Goal: Book appointment/travel/reservation

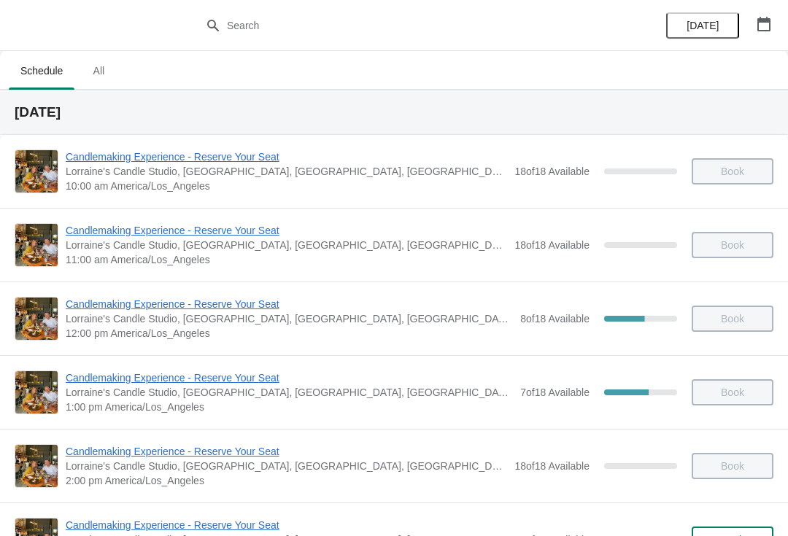
click at [767, 23] on icon "button" at bounding box center [763, 24] width 15 height 15
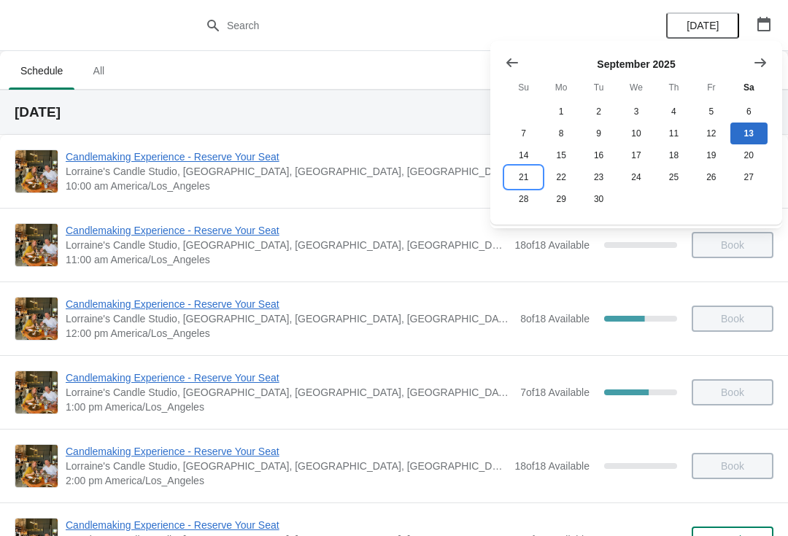
click at [529, 182] on button "21" at bounding box center [523, 177] width 37 height 22
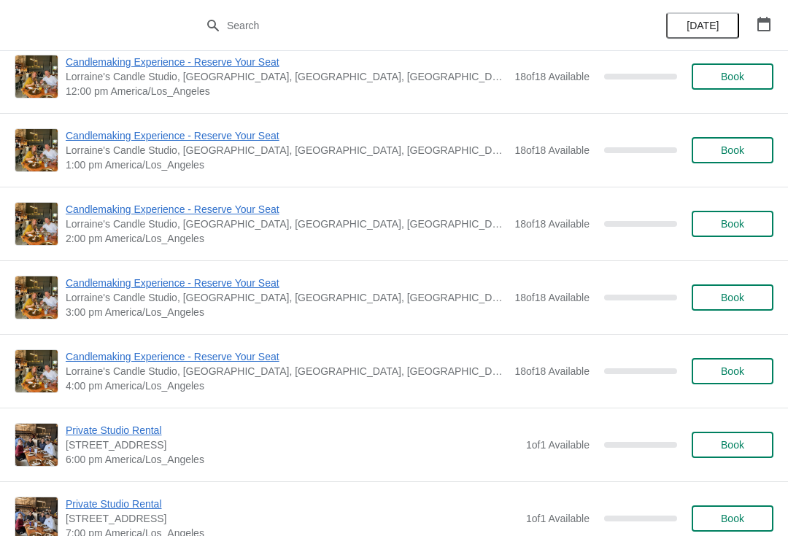
scroll to position [239, 0]
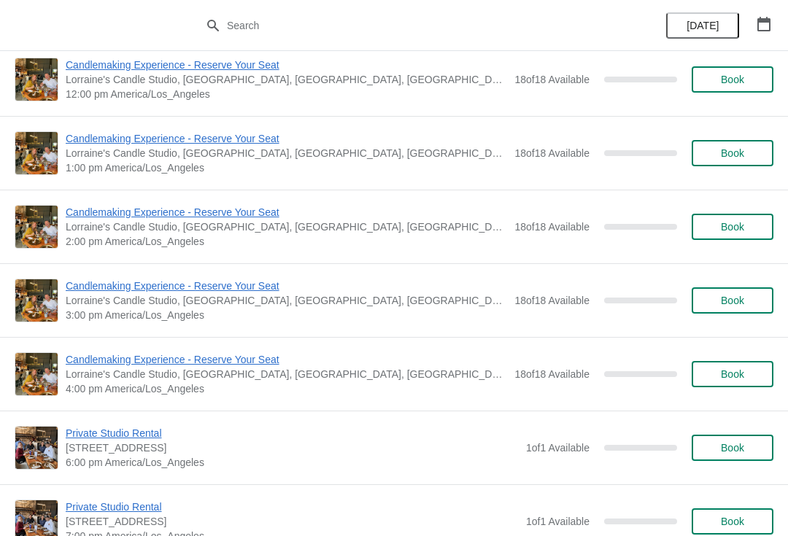
click at [744, 151] on span "Book" at bounding box center [732, 153] width 23 height 12
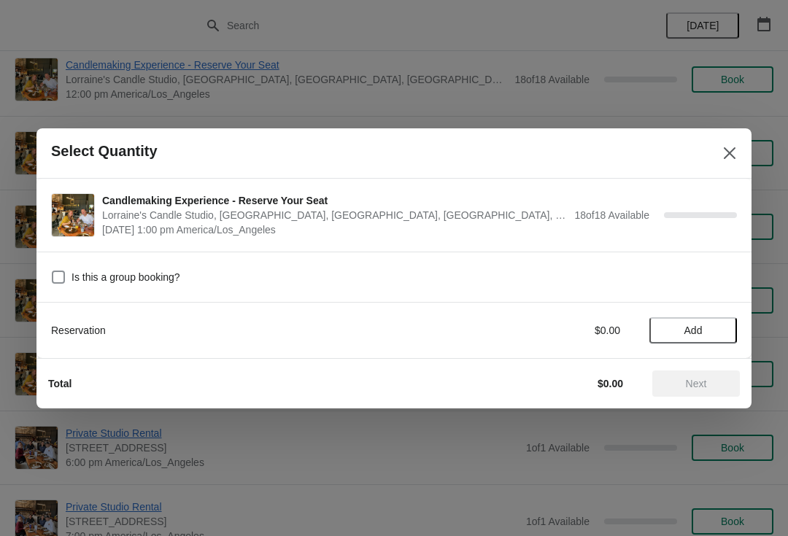
click at [701, 325] on span "Add" at bounding box center [693, 331] width 18 height 12
click at [717, 326] on icon at bounding box center [717, 329] width 15 height 15
click at [724, 325] on icon at bounding box center [717, 329] width 15 height 15
click at [722, 326] on icon at bounding box center [717, 329] width 15 height 15
click at [728, 324] on div "4" at bounding box center [693, 329] width 88 height 15
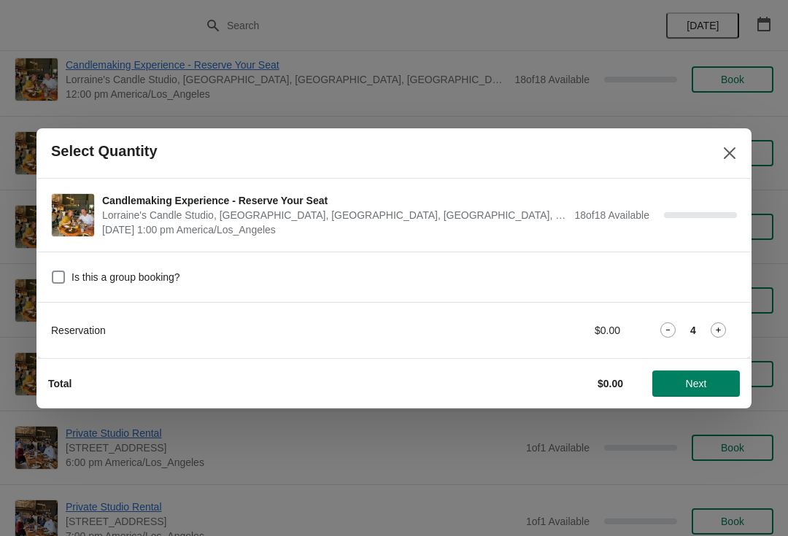
click at [728, 322] on div "4" at bounding box center [693, 329] width 88 height 15
click at [724, 325] on icon at bounding box center [717, 329] width 15 height 15
click at [725, 324] on icon at bounding box center [717, 329] width 15 height 15
click at [725, 327] on icon at bounding box center [717, 329] width 15 height 15
click at [724, 325] on icon at bounding box center [717, 329] width 15 height 15
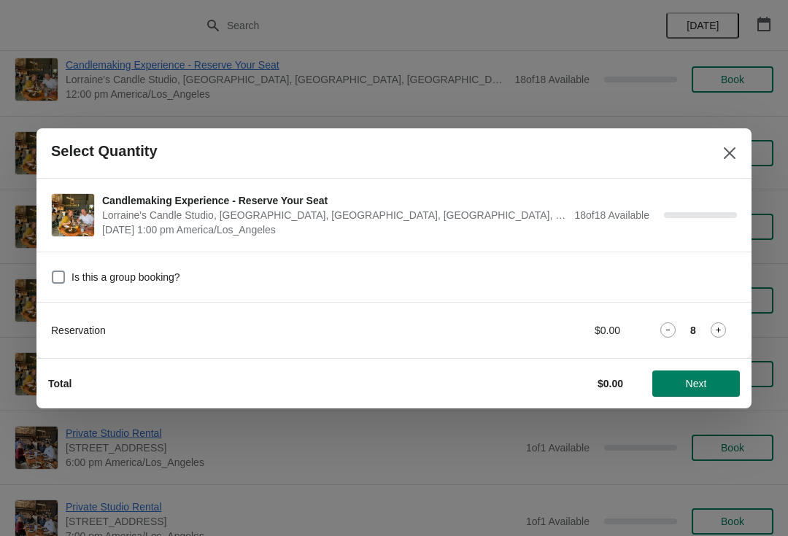
click at [721, 327] on icon at bounding box center [717, 329] width 15 height 15
click at [722, 327] on icon at bounding box center [717, 329] width 15 height 15
click at [725, 325] on icon at bounding box center [717, 329] width 15 height 15
click at [687, 378] on span "Next" at bounding box center [696, 384] width 21 height 12
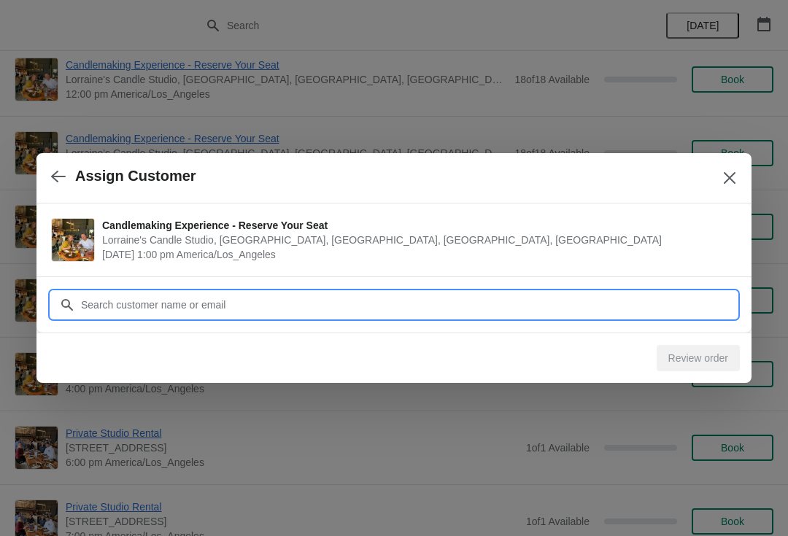
click at [338, 297] on input "Customer" at bounding box center [408, 305] width 657 height 26
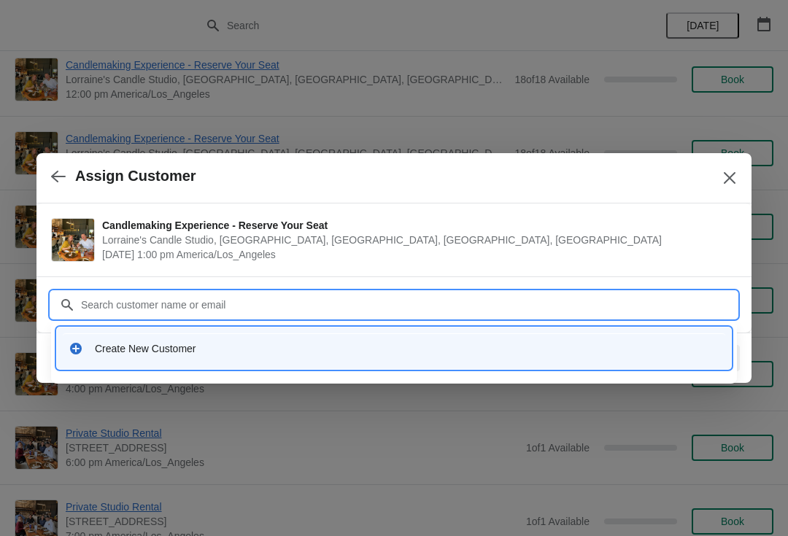
click at [222, 355] on div "Create New Customer" at bounding box center [407, 348] width 624 height 15
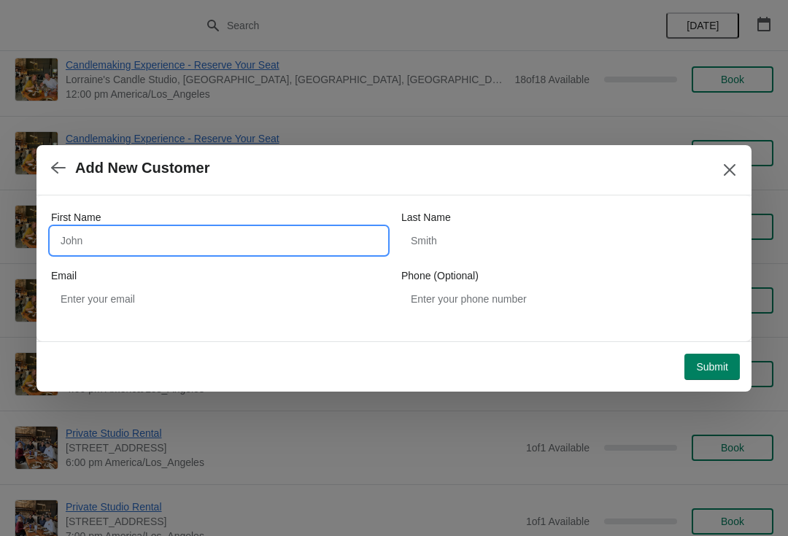
click at [222, 249] on input "First Name" at bounding box center [219, 241] width 336 height 26
click at [58, 171] on icon "button" at bounding box center [58, 167] width 15 height 15
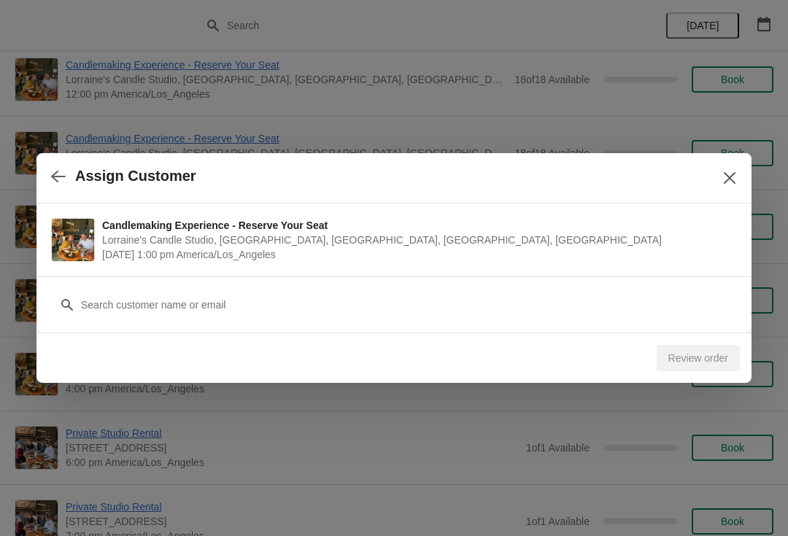
click at [731, 171] on icon "Close" at bounding box center [729, 178] width 15 height 15
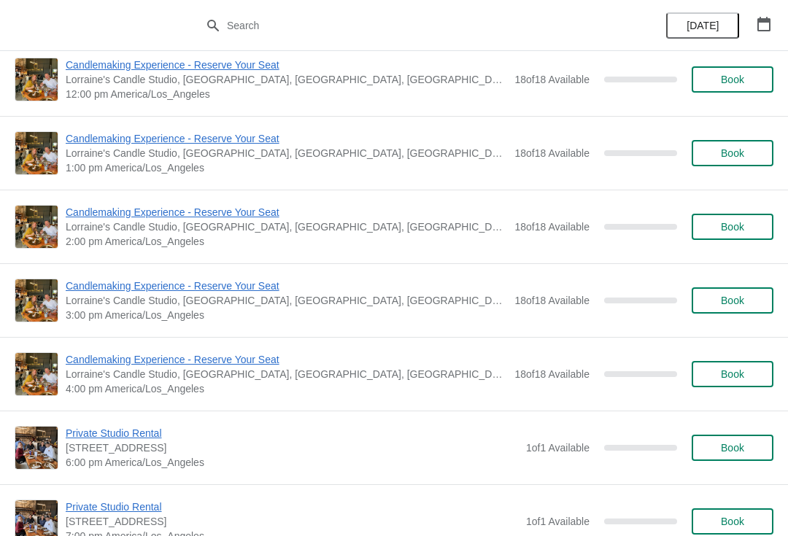
click at [727, 225] on span "Book" at bounding box center [732, 227] width 23 height 12
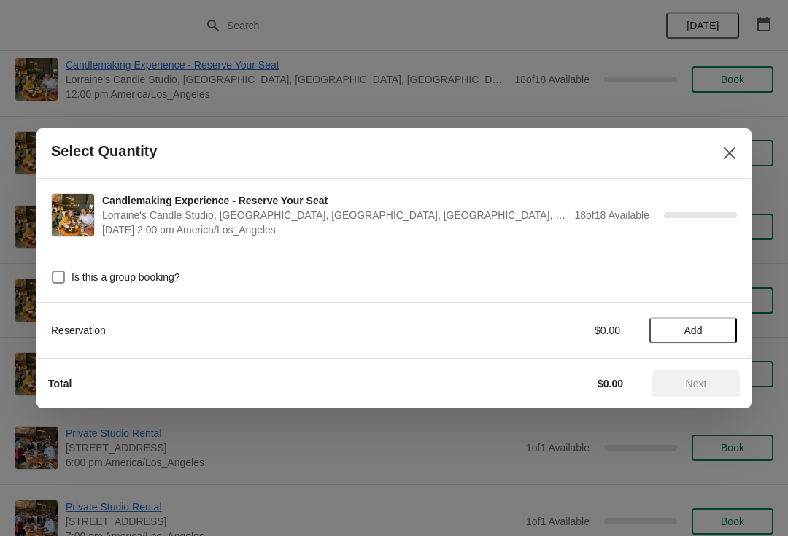
click at [694, 310] on div "Reservation $0.00 Add" at bounding box center [394, 323] width 686 height 41
click at [705, 329] on span "Add" at bounding box center [692, 331] width 61 height 12
click at [719, 334] on icon at bounding box center [717, 329] width 15 height 15
click at [712, 333] on icon at bounding box center [717, 329] width 15 height 15
click at [713, 330] on icon at bounding box center [717, 329] width 15 height 15
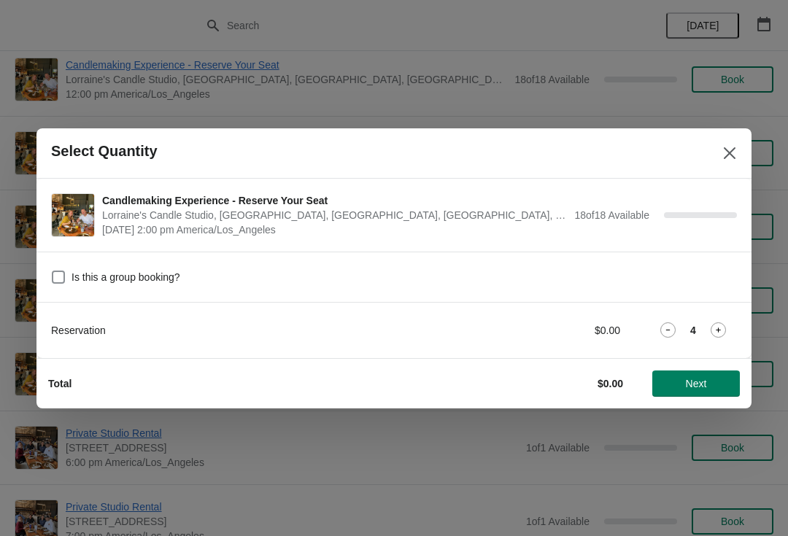
click at [711, 328] on icon at bounding box center [717, 329] width 15 height 15
click at [722, 330] on icon at bounding box center [717, 329] width 15 height 15
click at [716, 336] on icon at bounding box center [717, 329] width 15 height 15
click at [715, 335] on icon at bounding box center [717, 329] width 15 height 15
click at [716, 333] on icon at bounding box center [717, 329] width 15 height 15
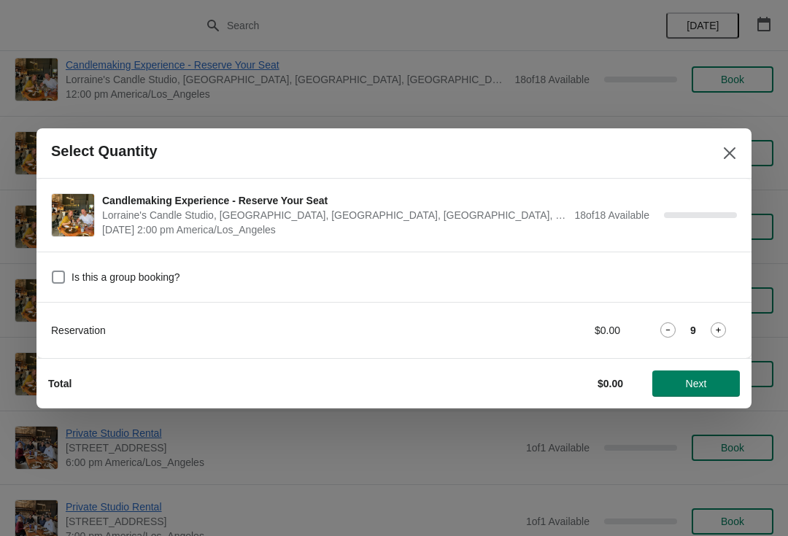
click at [718, 328] on icon at bounding box center [718, 330] width 5 height 5
click at [720, 329] on icon at bounding box center [717, 329] width 15 height 15
click at [726, 323] on div "11" at bounding box center [693, 329] width 88 height 15
click at [704, 386] on span "Next" at bounding box center [696, 384] width 21 height 12
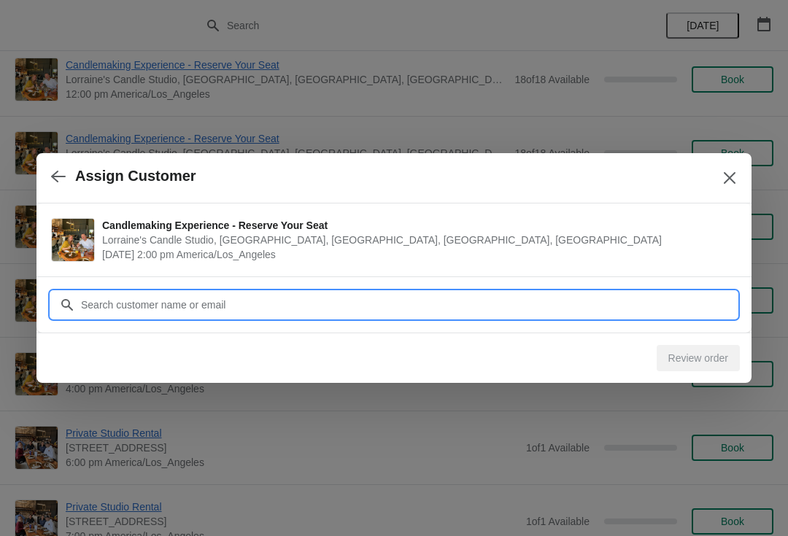
click at [337, 302] on input "Customer" at bounding box center [408, 305] width 657 height 26
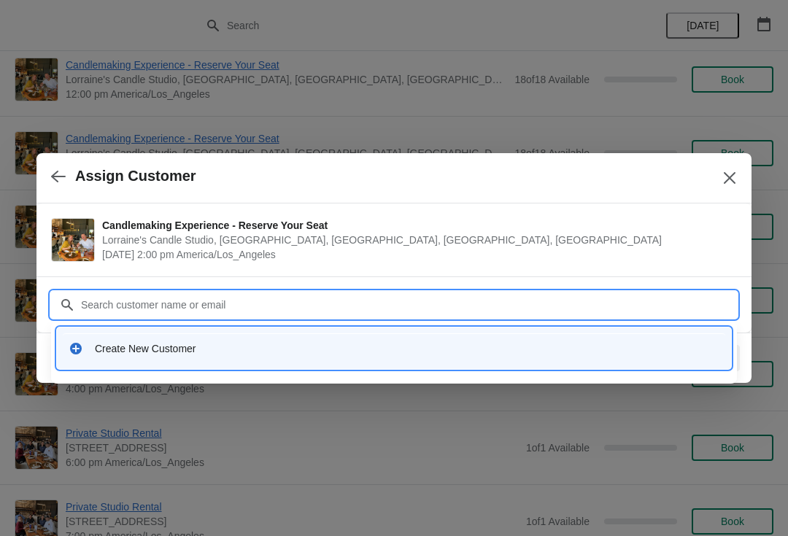
click at [196, 355] on div "Create New Customer" at bounding box center [407, 348] width 624 height 15
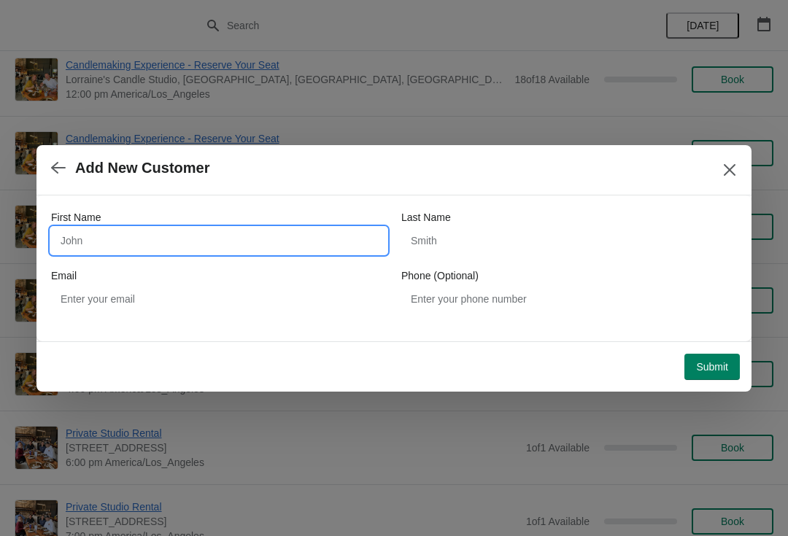
click at [209, 247] on input "First Name" at bounding box center [219, 241] width 336 height 26
type input "[PERSON_NAME]"
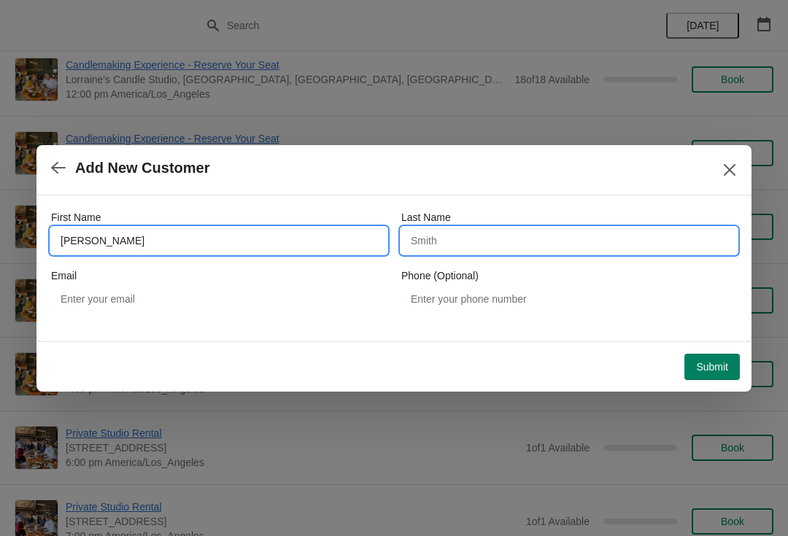
click at [476, 228] on input "Last Name" at bounding box center [569, 241] width 336 height 26
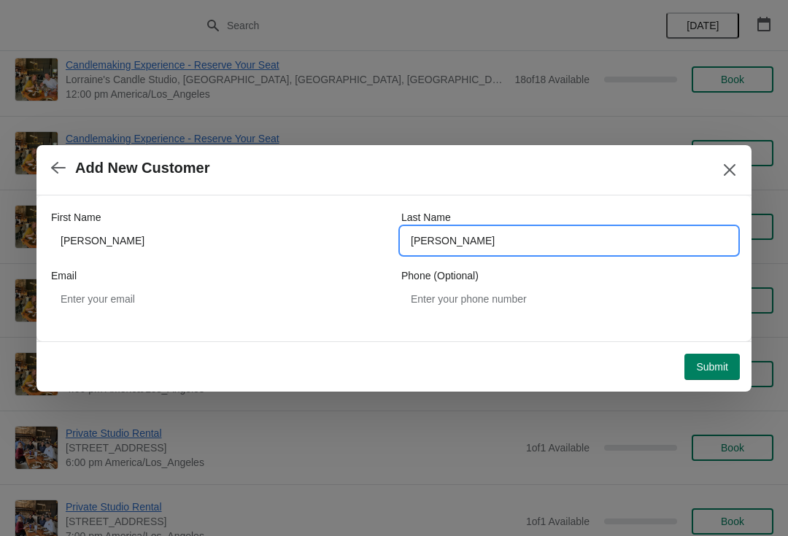
type input "[PERSON_NAME]"
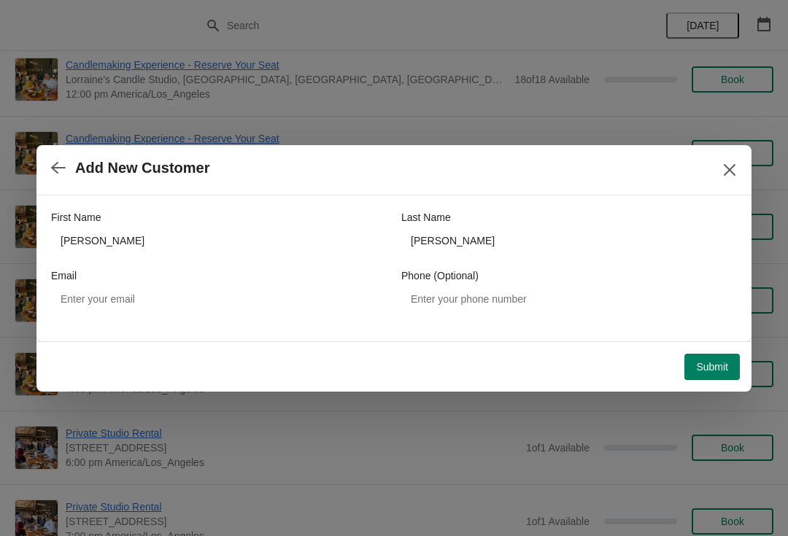
click at [708, 363] on span "Submit" at bounding box center [712, 367] width 32 height 12
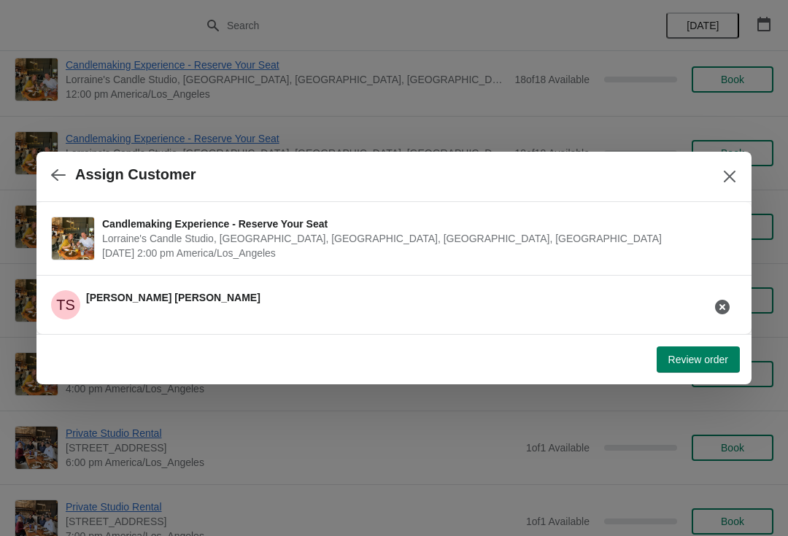
click at [698, 352] on button "Review order" at bounding box center [698, 359] width 83 height 26
